Goal: Task Accomplishment & Management: Complete application form

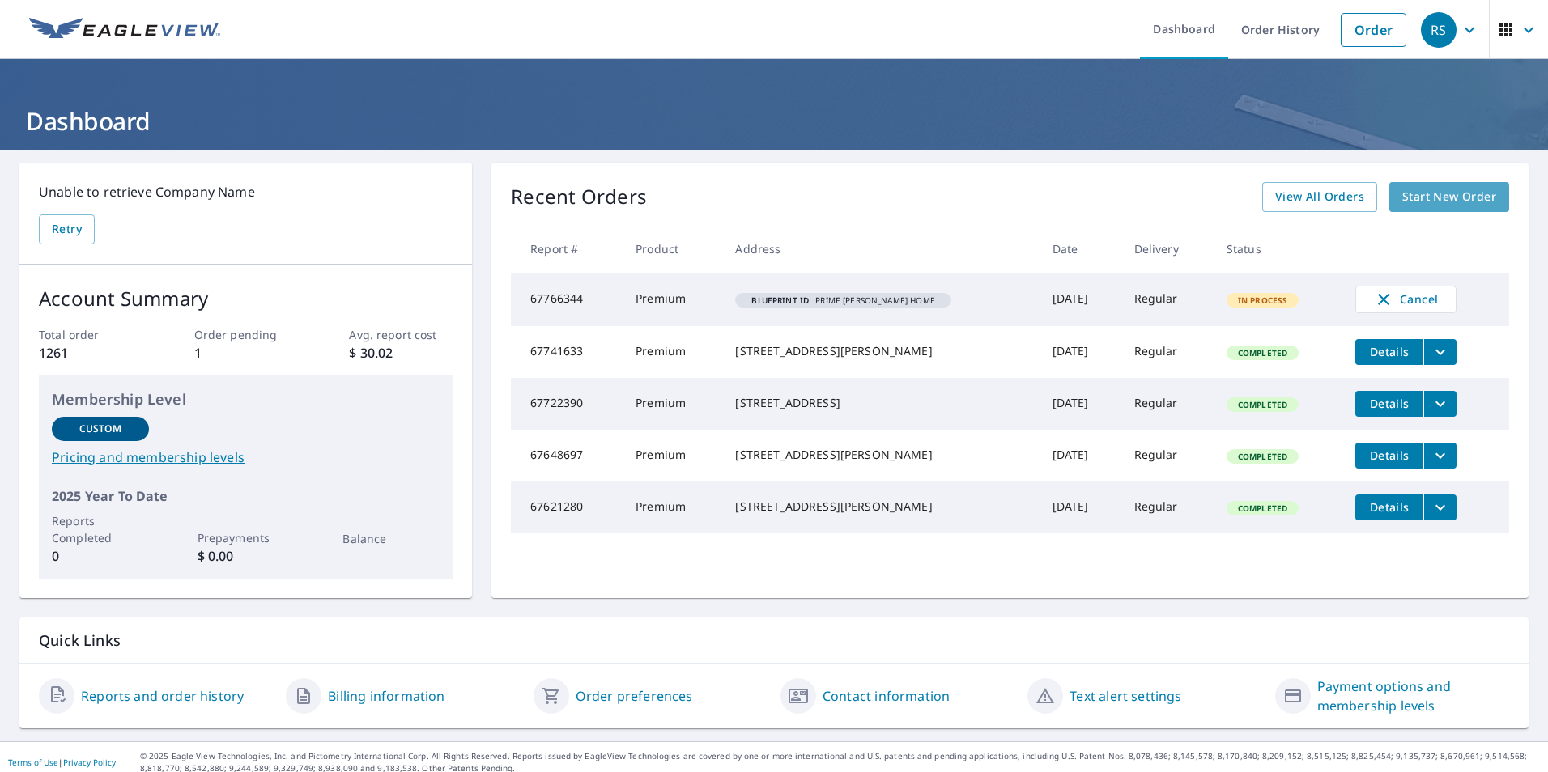
click at [1412, 201] on span "Start New Order" at bounding box center [1449, 197] width 94 height 20
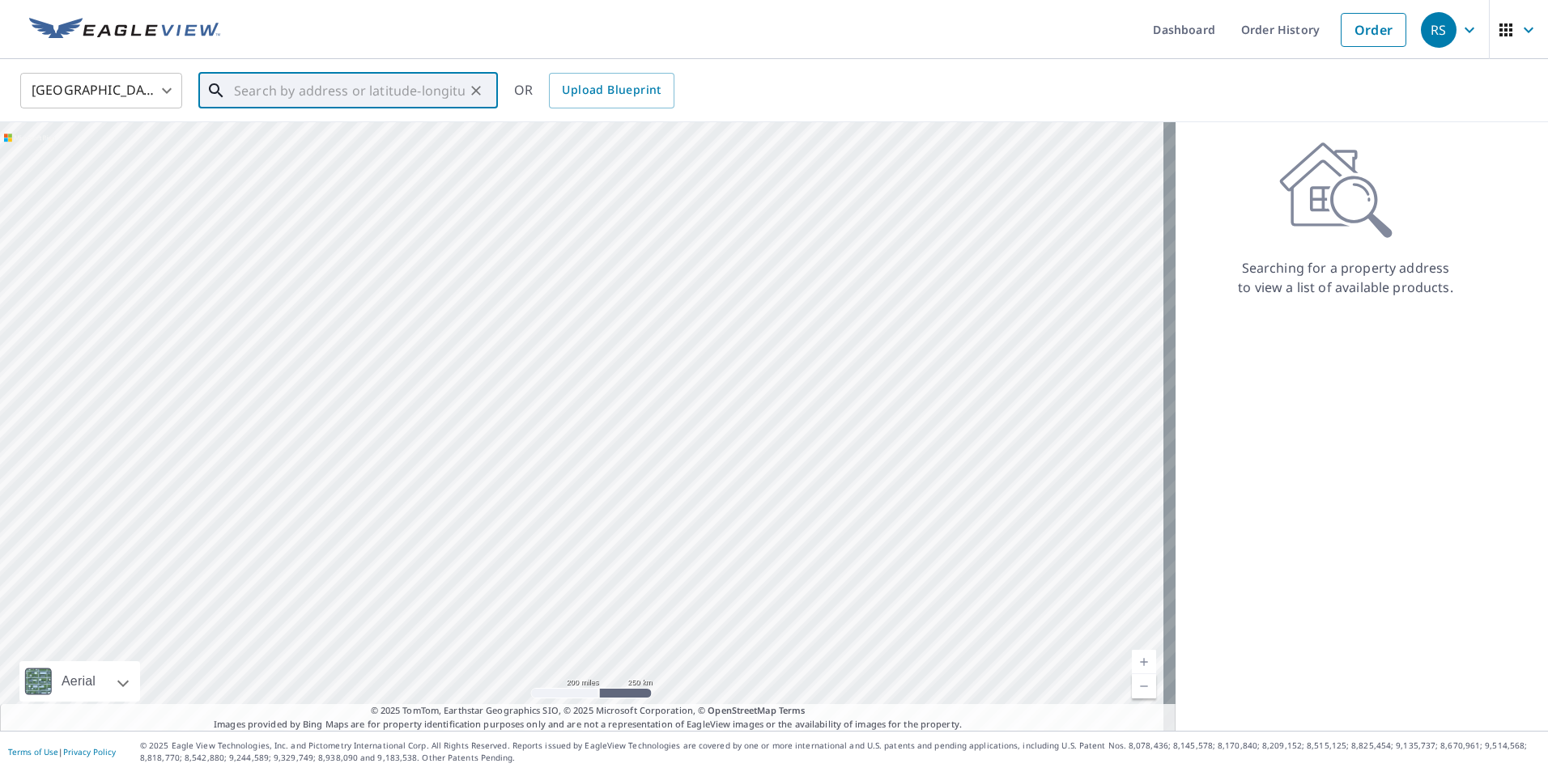
click at [356, 88] on input "text" at bounding box center [349, 90] width 231 height 45
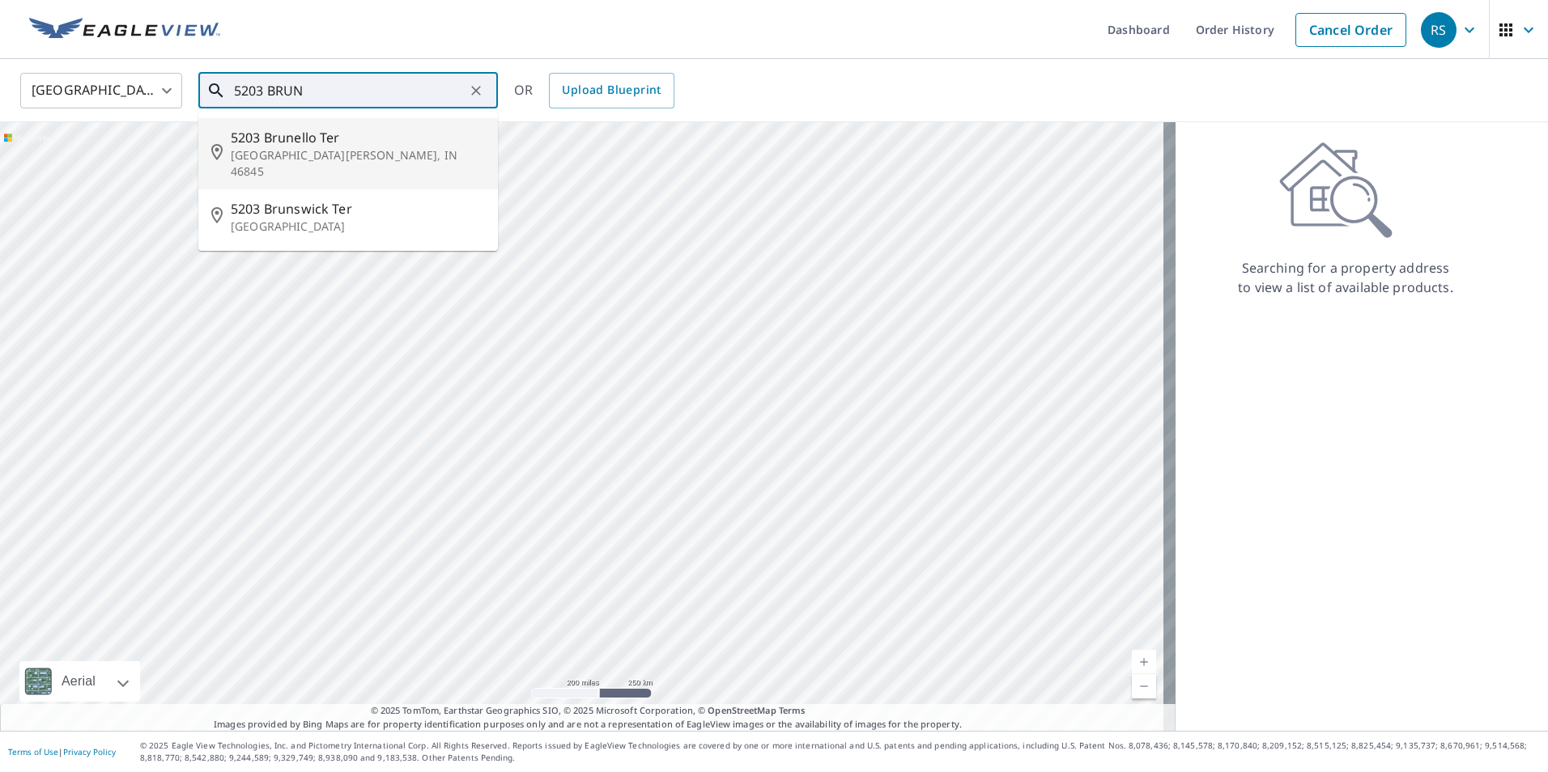
click at [300, 144] on span "5203 Brunello Ter" at bounding box center [358, 137] width 254 height 19
type input "[STREET_ADDRESS][PERSON_NAME]"
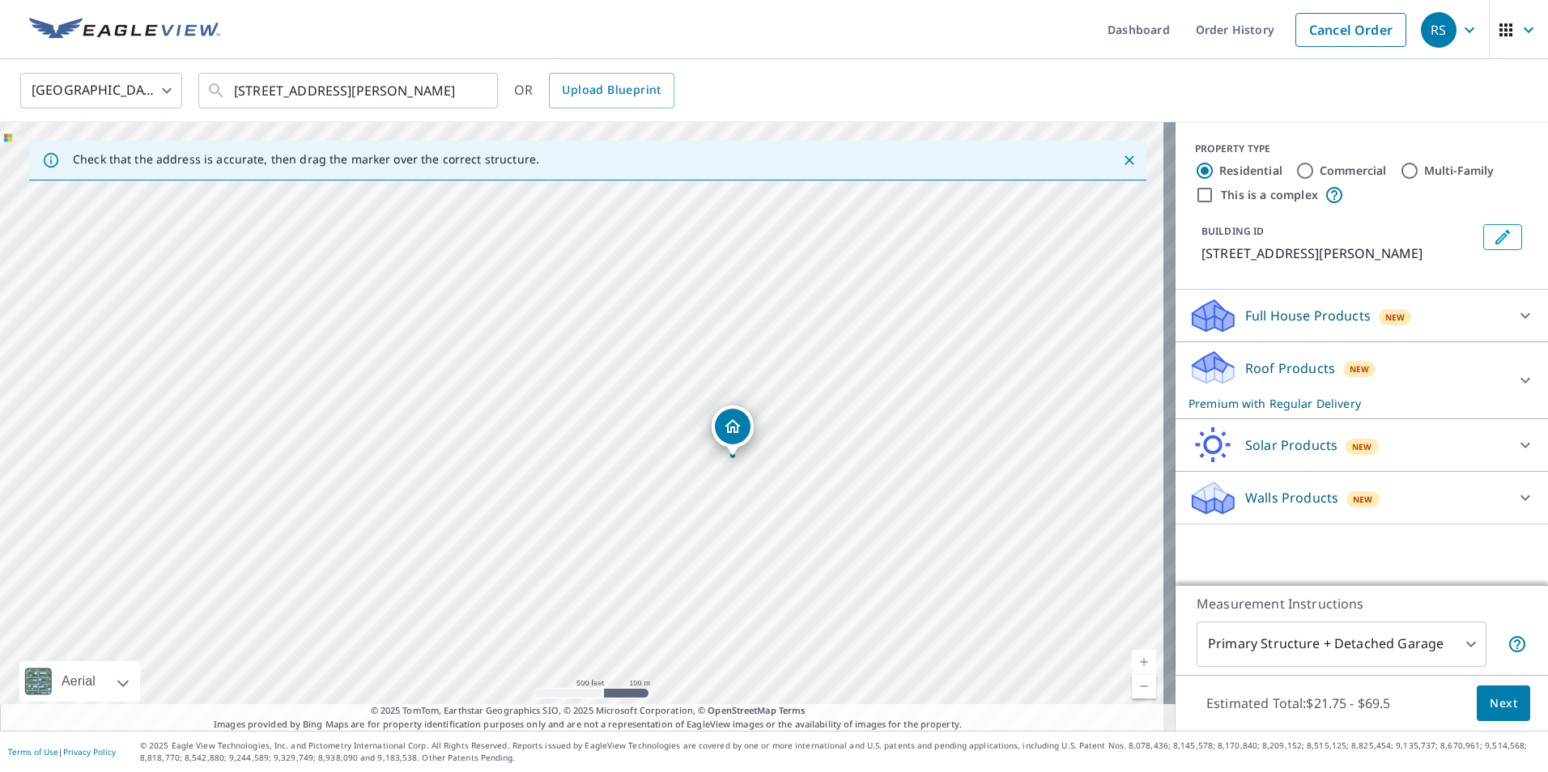
click at [1490, 705] on span "Next" at bounding box center [1504, 704] width 28 height 20
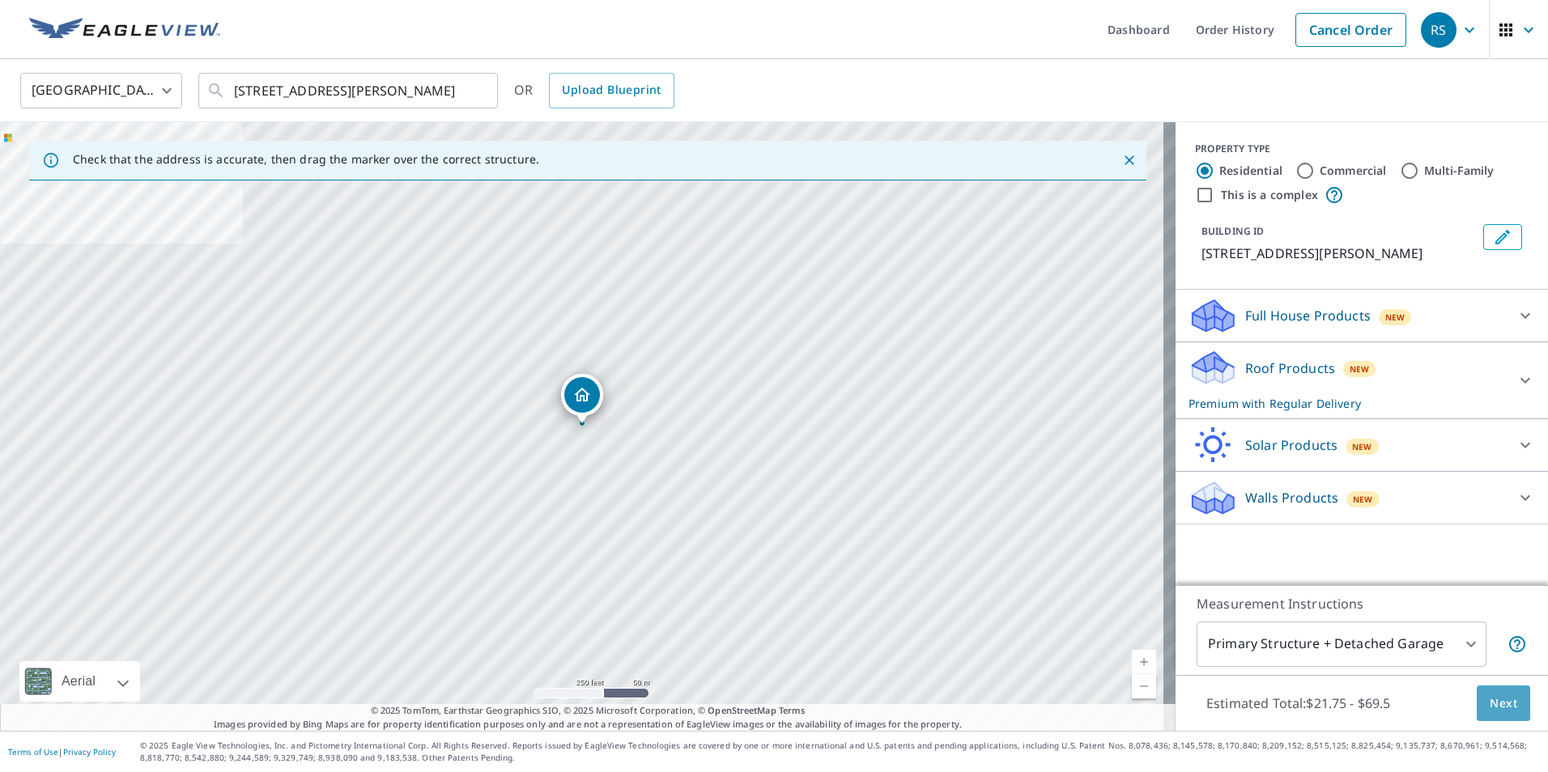
click at [1490, 702] on span "Next" at bounding box center [1504, 704] width 28 height 20
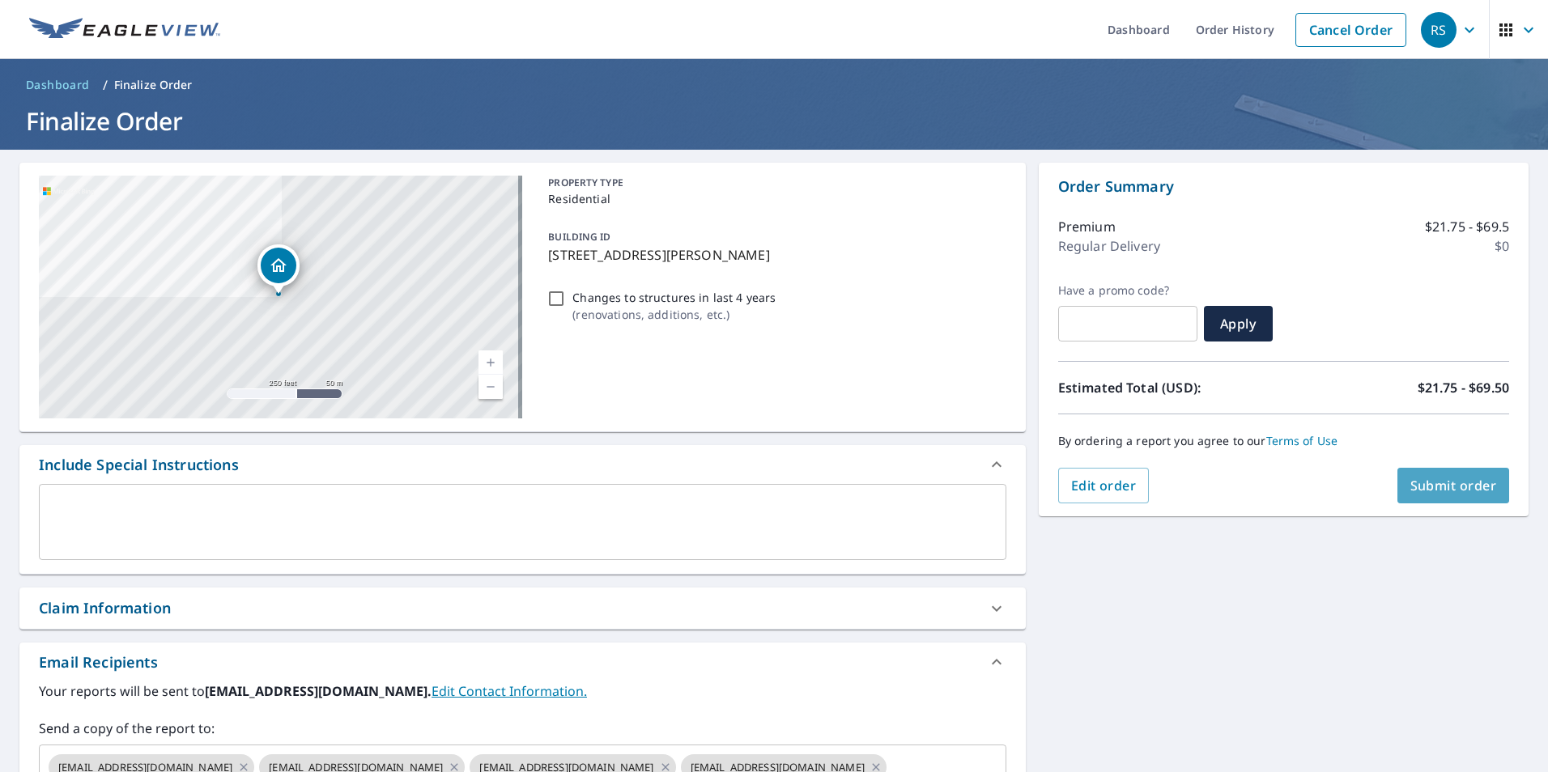
click at [1435, 487] on span "Submit order" at bounding box center [1453, 486] width 87 height 18
checkbox input "true"
